Goal: Register for event/course

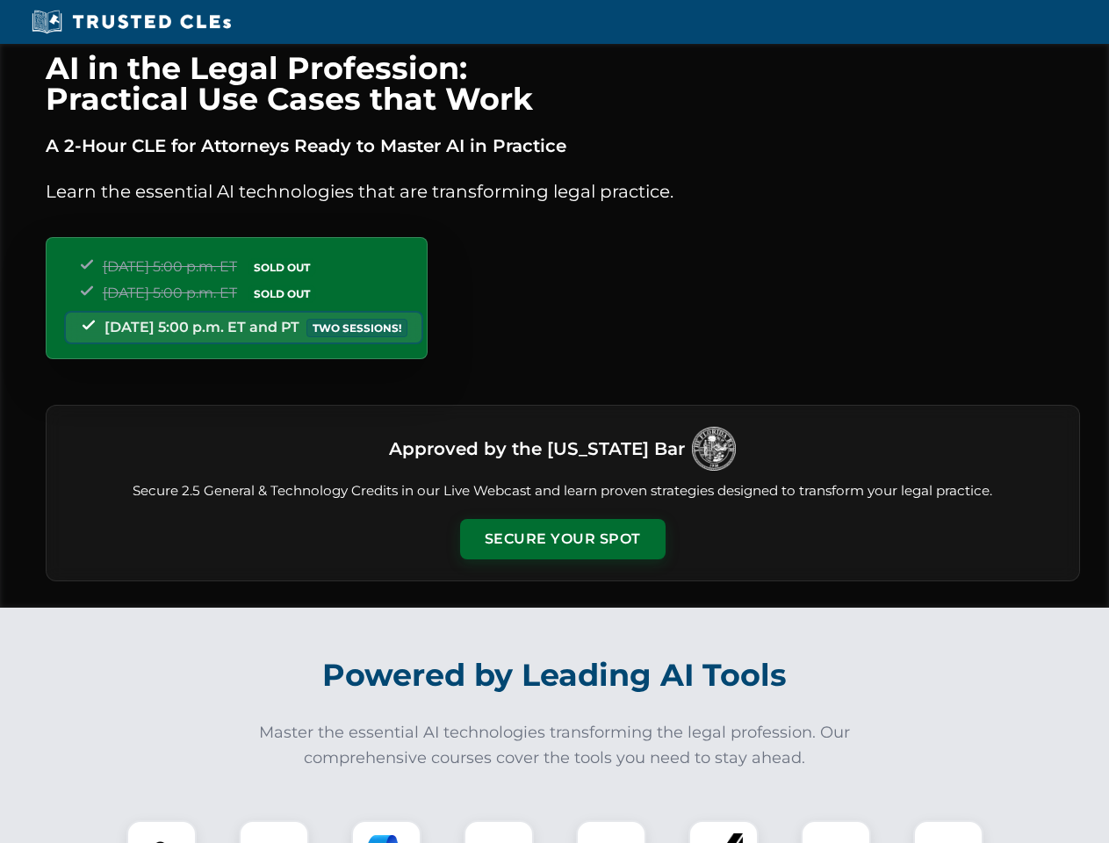
click at [562, 539] on button "Secure Your Spot" at bounding box center [562, 539] width 205 height 40
click at [162, 831] on img at bounding box center [161, 855] width 51 height 51
click at [274, 831] on div at bounding box center [274, 855] width 70 height 70
